Goal: Find specific page/section: Find specific page/section

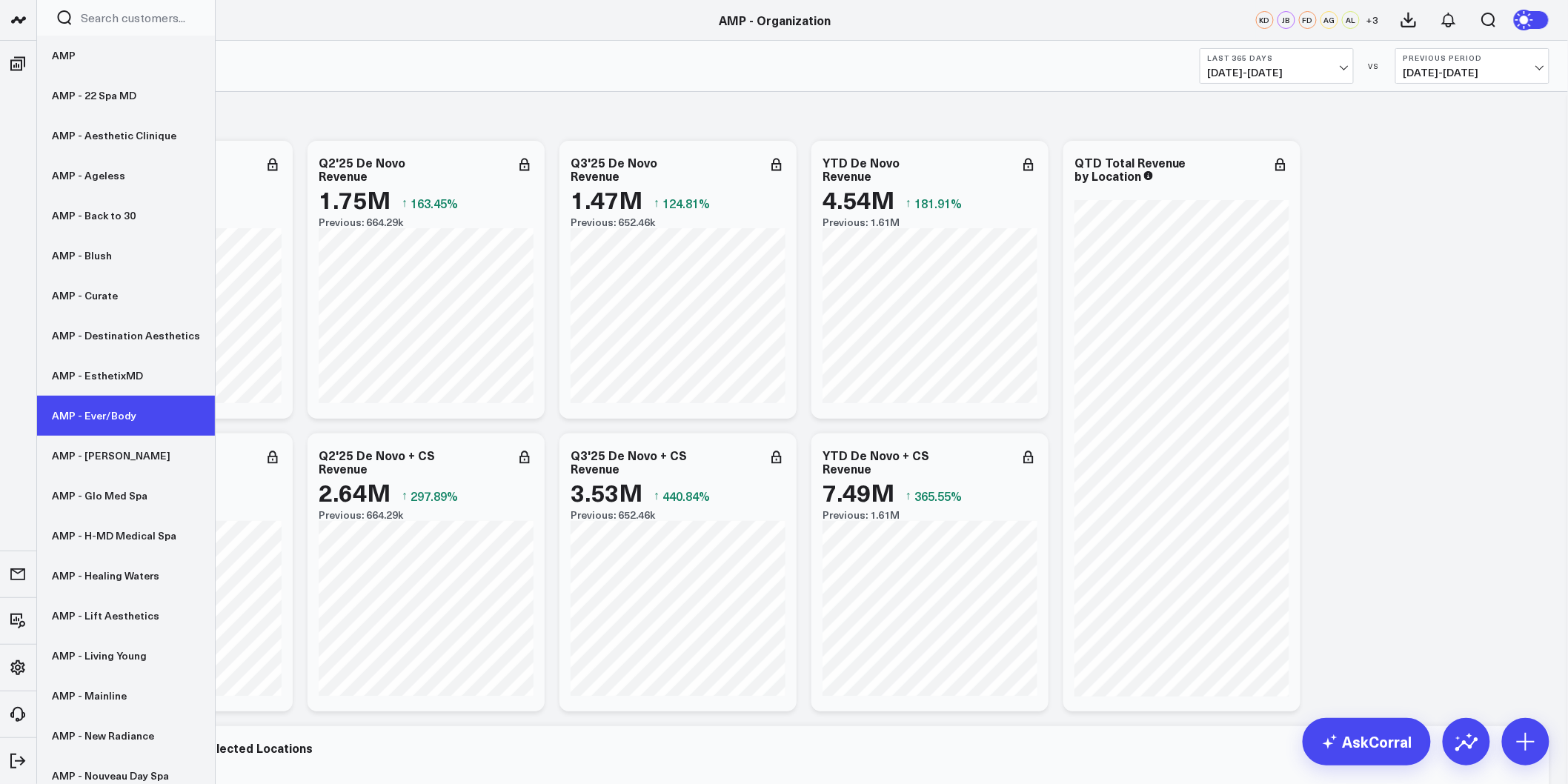
click at [124, 411] on link "AMP - Ever/Body" at bounding box center [126, 416] width 178 height 40
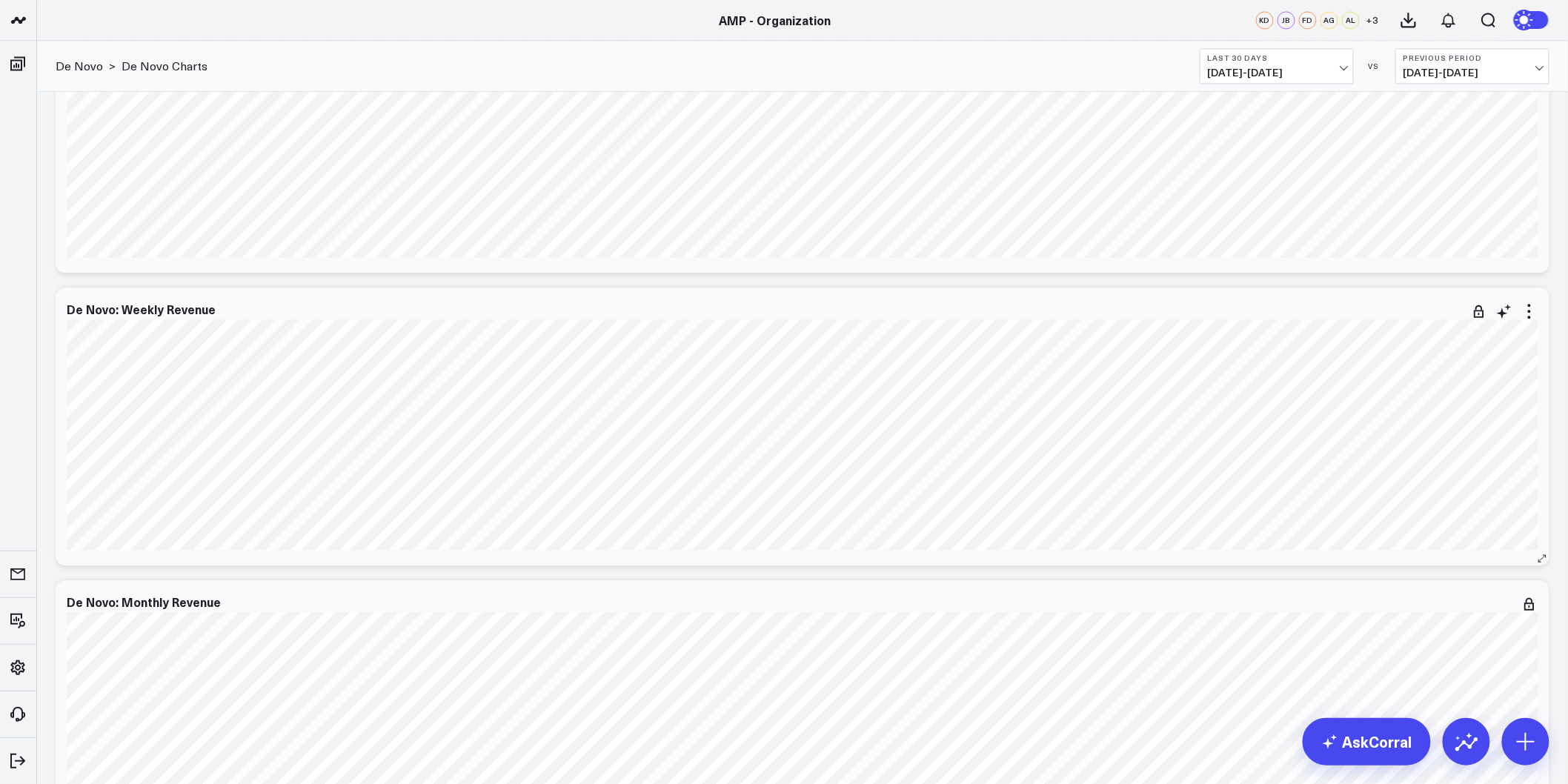
scroll to position [1729, 0]
